Goal: Transaction & Acquisition: Purchase product/service

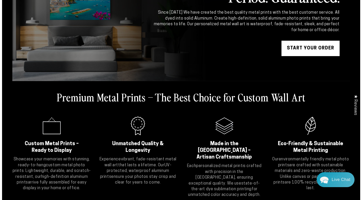
scroll to position [75, 0]
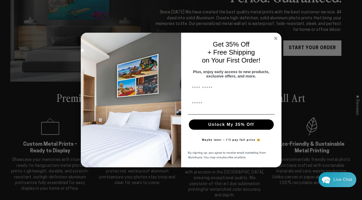
click at [275, 37] on icon "Close dialog" at bounding box center [275, 38] width 3 height 3
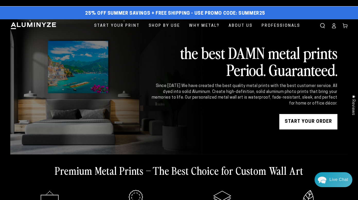
scroll to position [0, 0]
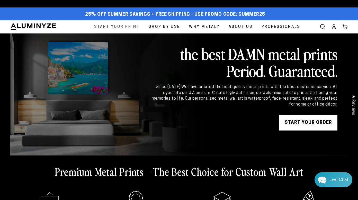
click at [132, 29] on span "Start Your Print" at bounding box center [117, 26] width 46 height 7
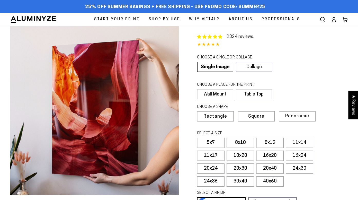
select select "**********"
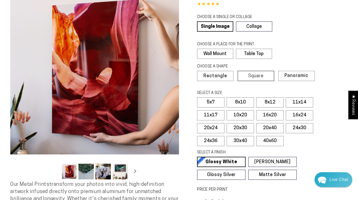
click at [261, 76] on span "Square" at bounding box center [255, 76] width 15 height 5
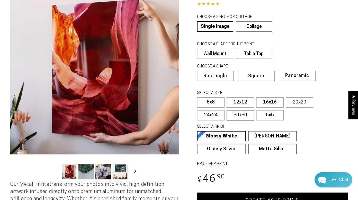
click at [244, 114] on label "30x30" at bounding box center [241, 115] width 28 height 10
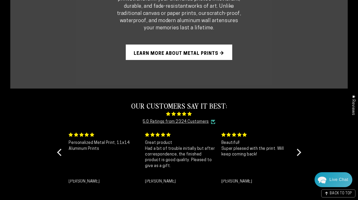
scroll to position [385, 0]
